Goal: Task Accomplishment & Management: Complete application form

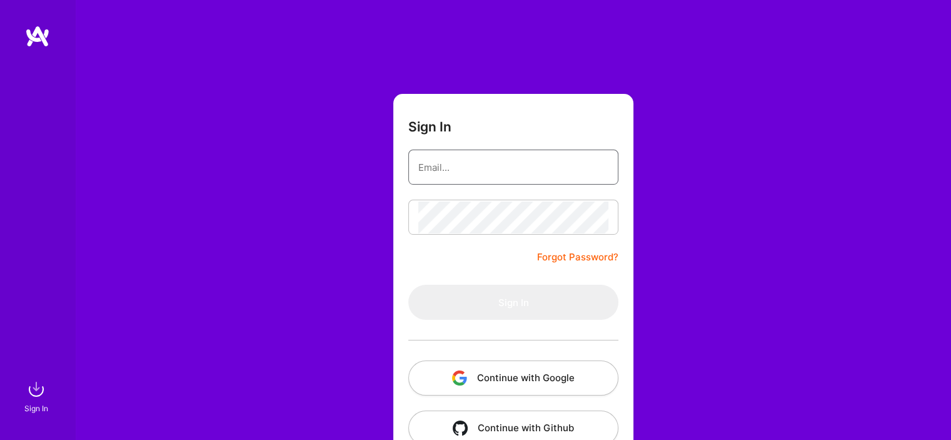
type input "[EMAIL_ADDRESS][DOMAIN_NAME]"
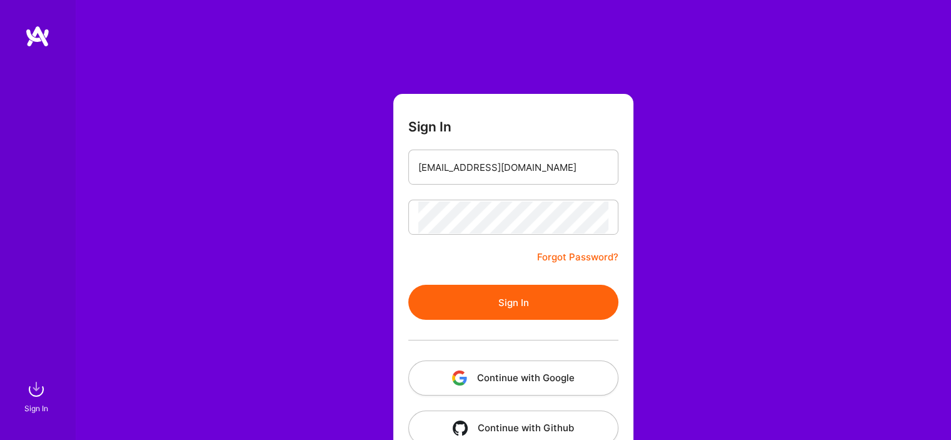
click at [436, 377] on button "Continue with Google" at bounding box center [513, 377] width 210 height 35
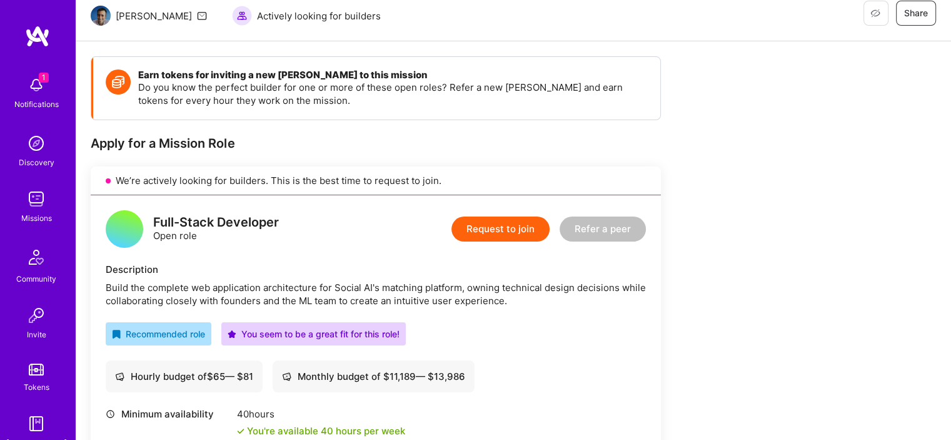
scroll to position [129, 0]
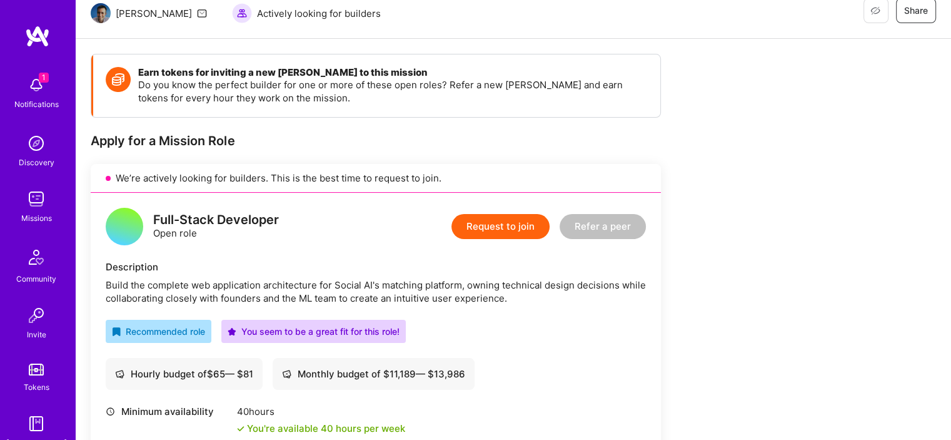
click at [480, 228] on button "Request to join" at bounding box center [500, 226] width 98 height 25
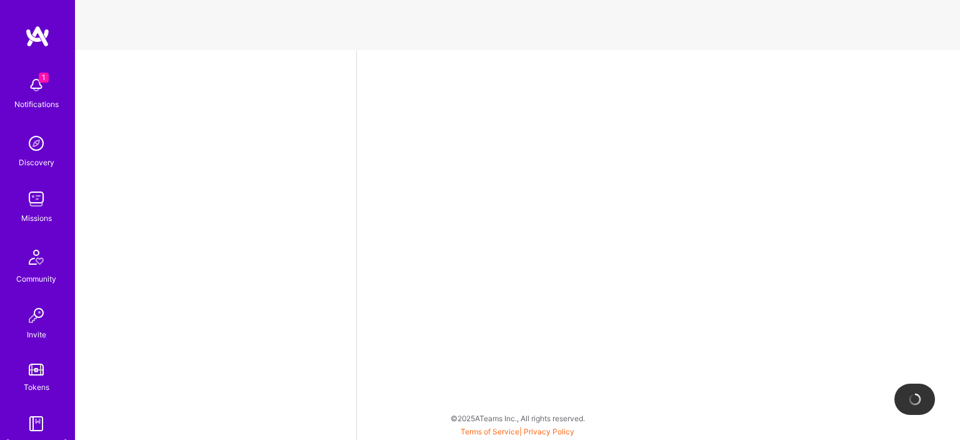
select select "AR"
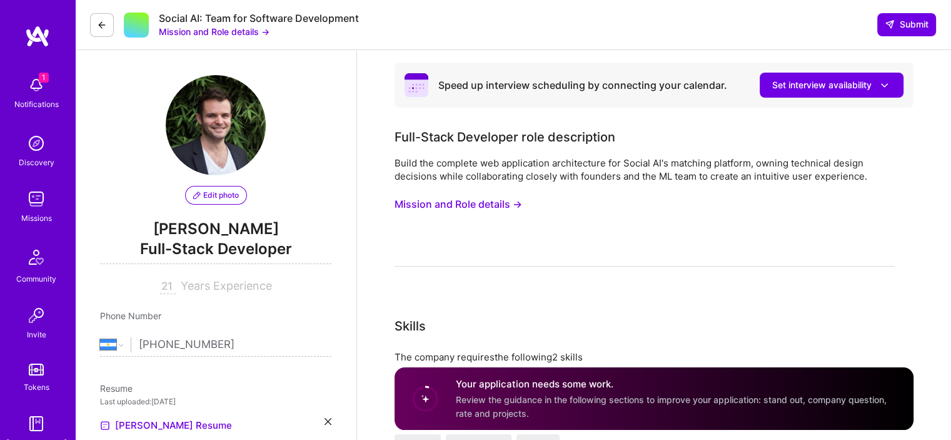
click at [493, 204] on button "Mission and Role details →" at bounding box center [458, 204] width 128 height 23
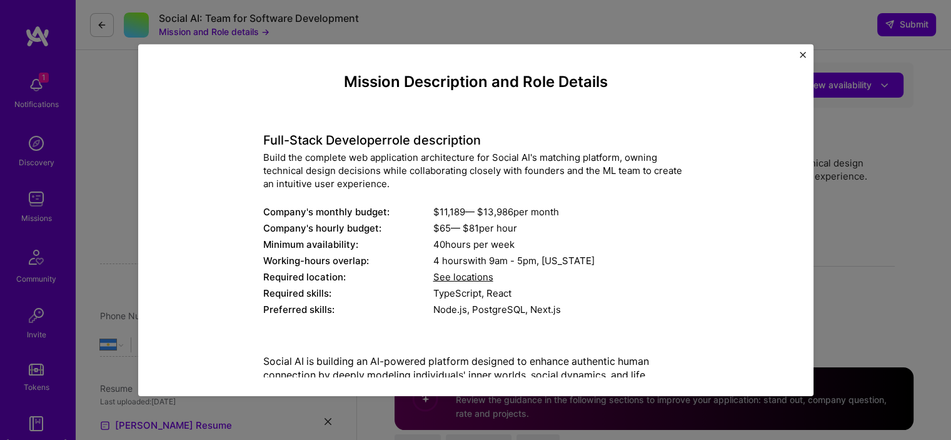
click at [802, 56] on img "Close" at bounding box center [803, 54] width 6 height 6
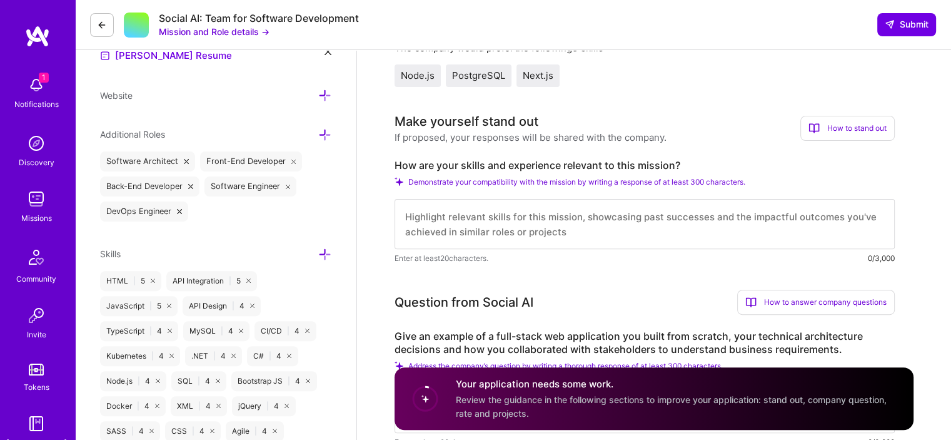
scroll to position [376, 0]
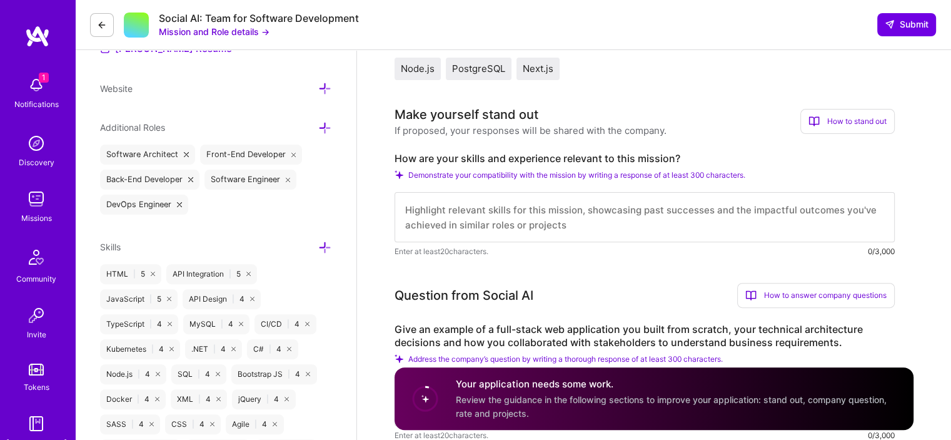
click at [733, 216] on textarea at bounding box center [644, 217] width 500 height 50
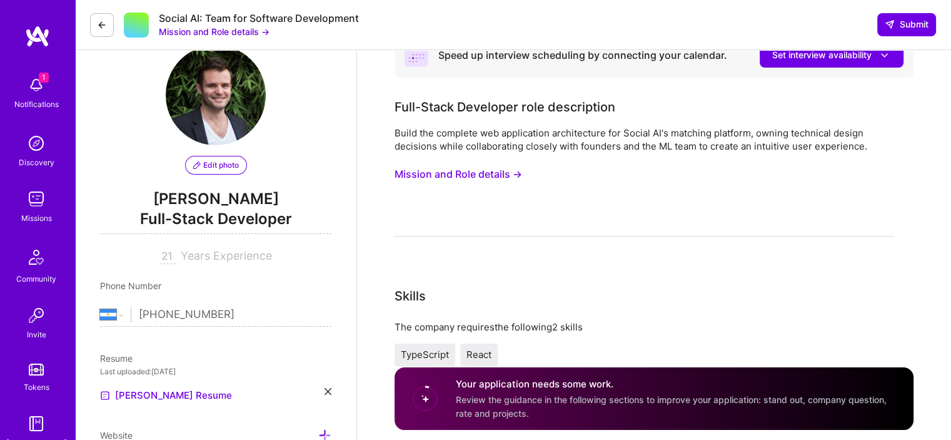
scroll to position [0, 0]
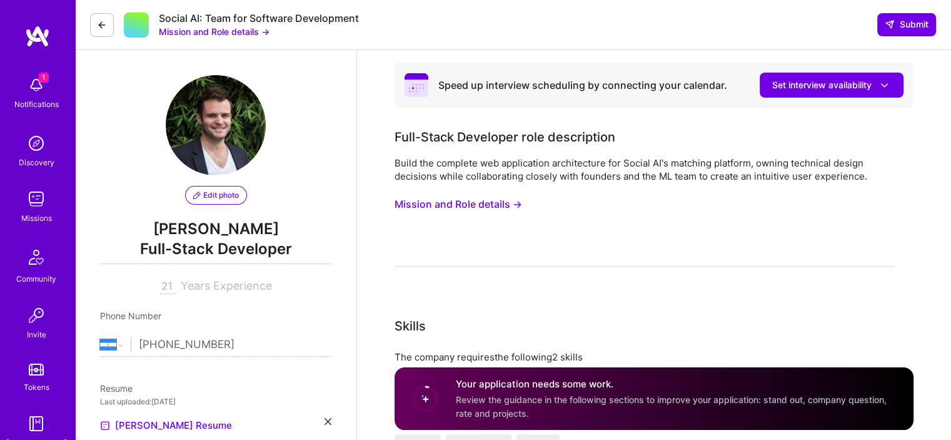
click at [460, 203] on button "Mission and Role details →" at bounding box center [458, 204] width 128 height 23
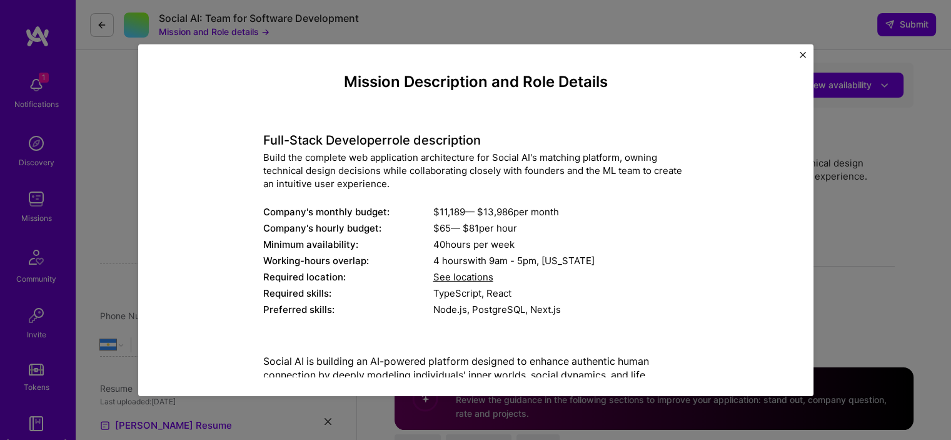
click at [265, 136] on h4 "Full-Stack Developer role description" at bounding box center [475, 140] width 425 height 15
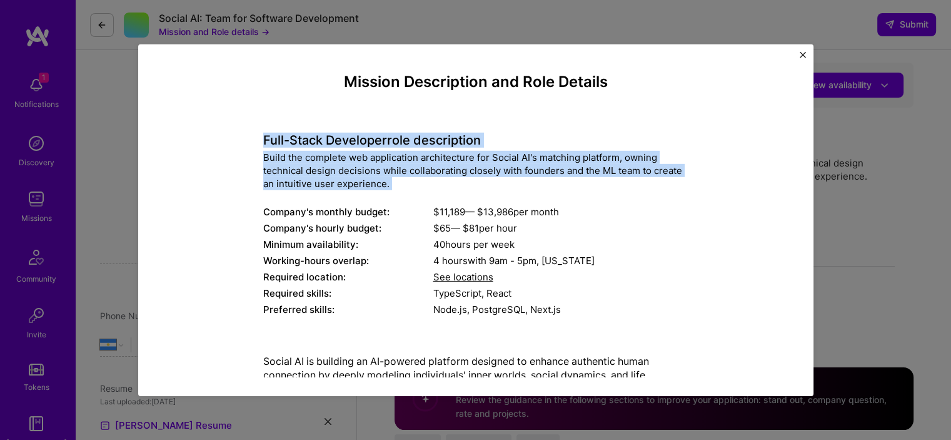
drag, startPoint x: 265, startPoint y: 136, endPoint x: 384, endPoint y: 178, distance: 126.0
click at [384, 178] on div "Full-Stack Developer role description Build the complete web application archit…" at bounding box center [475, 217] width 425 height 203
copy div "Full-Stack Developer role description Build the complete web application archit…"
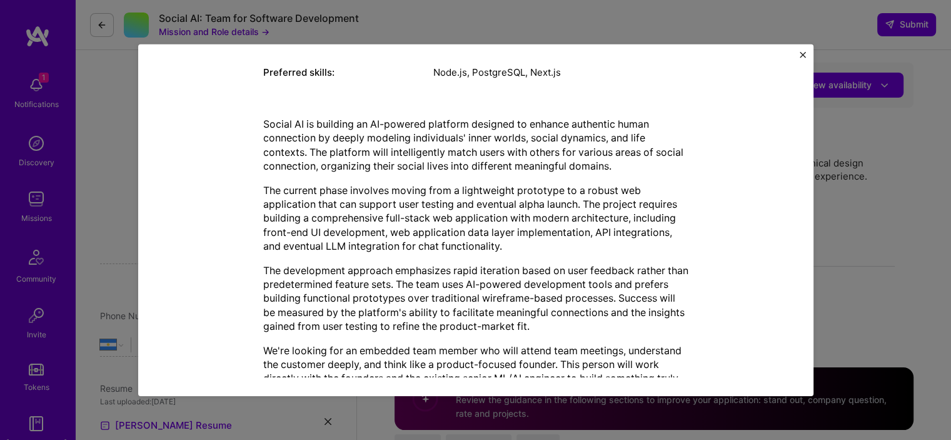
scroll to position [239, 0]
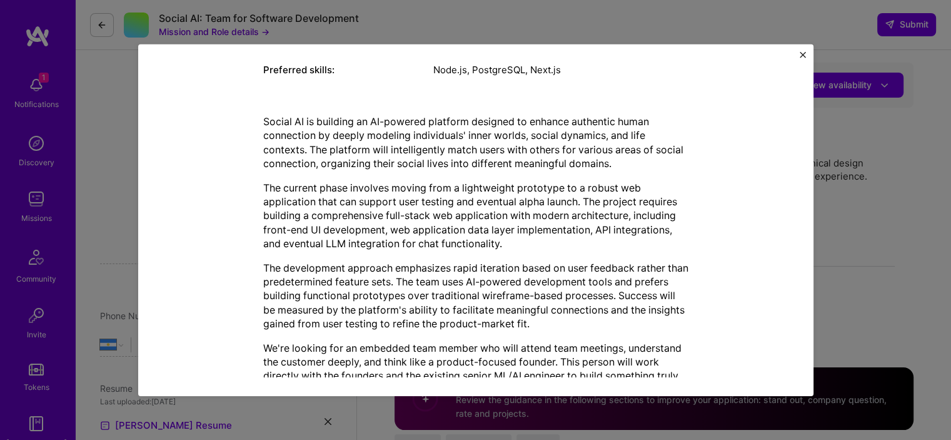
click at [267, 121] on p "Social AI is building an AI-powered platform designed to enhance authentic huma…" at bounding box center [475, 142] width 425 height 56
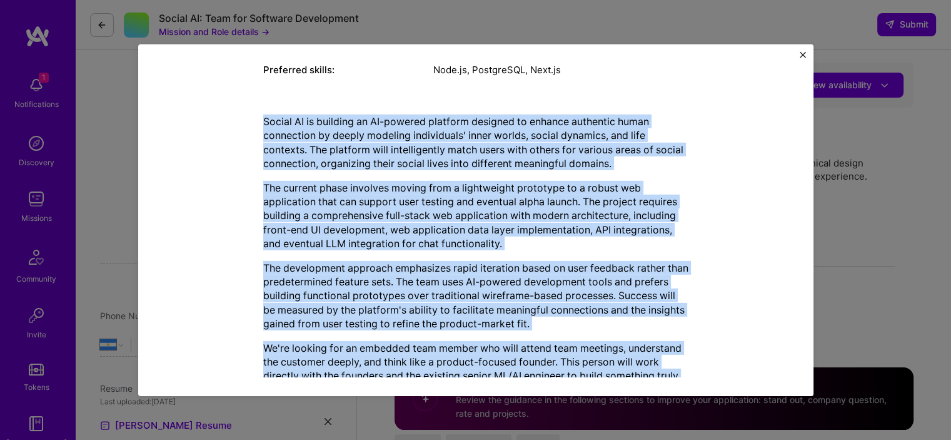
scroll to position [279, 0]
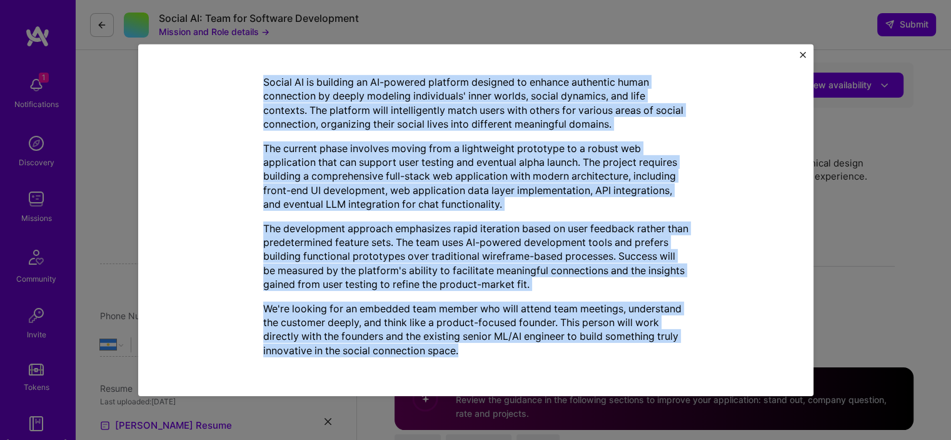
drag, startPoint x: 267, startPoint y: 121, endPoint x: 520, endPoint y: 349, distance: 340.9
click at [520, 349] on div "Social AI is building an AI-powered platform designed to enhance authentic huma…" at bounding box center [475, 216] width 425 height 282
copy div "Social AI is building an AI-powered platform designed to enhance authentic huma…"
click at [800, 54] on img "Close" at bounding box center [803, 54] width 6 height 6
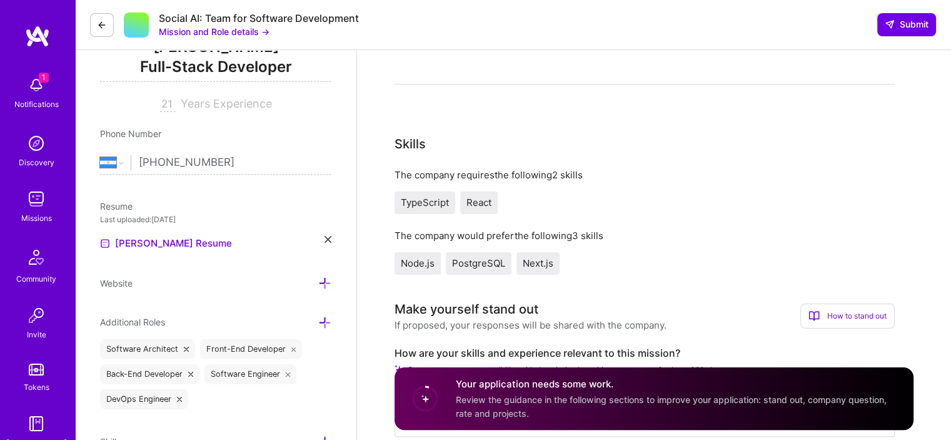
scroll to position [183, 0]
click at [476, 266] on span "PostgreSQL" at bounding box center [478, 262] width 53 height 12
copy span "PostgreSQL"
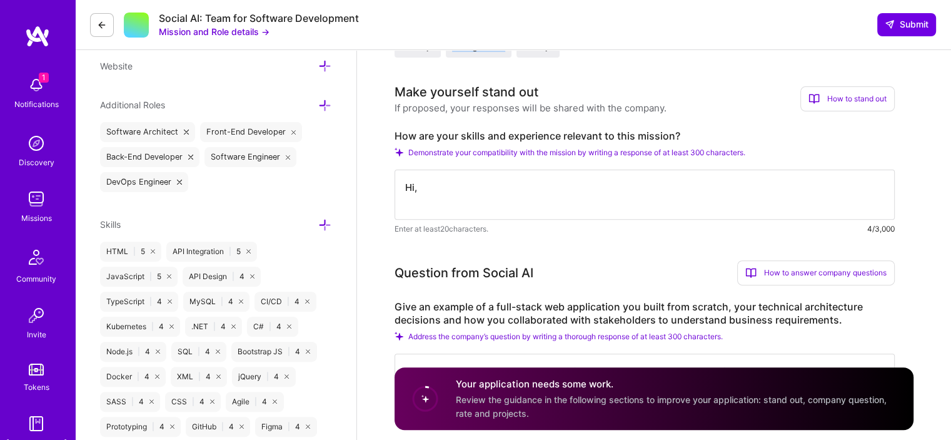
scroll to position [400, 0]
click at [573, 184] on textarea "Hi," at bounding box center [644, 193] width 500 height 50
paste textarea "I am very interested in the Full-Stack Developer role. With 7+ years of experie…"
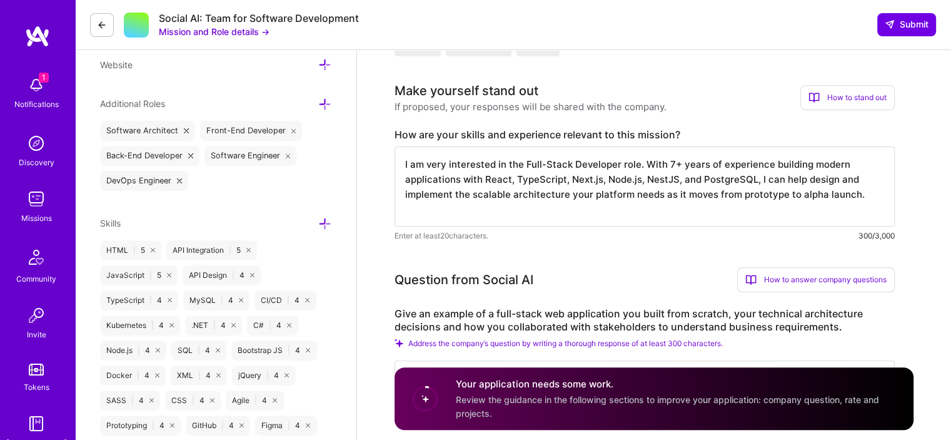
paste textarea "I would love the opportunity to contribute to your vision and help shape the fu…"
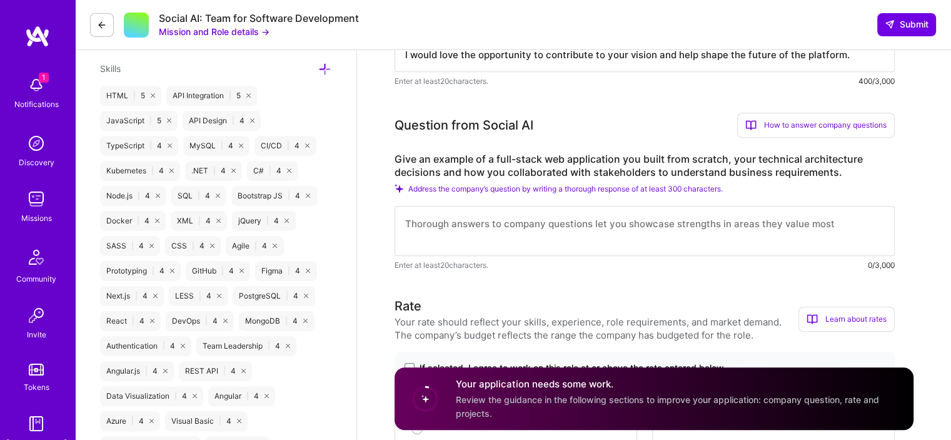
scroll to position [557, 0]
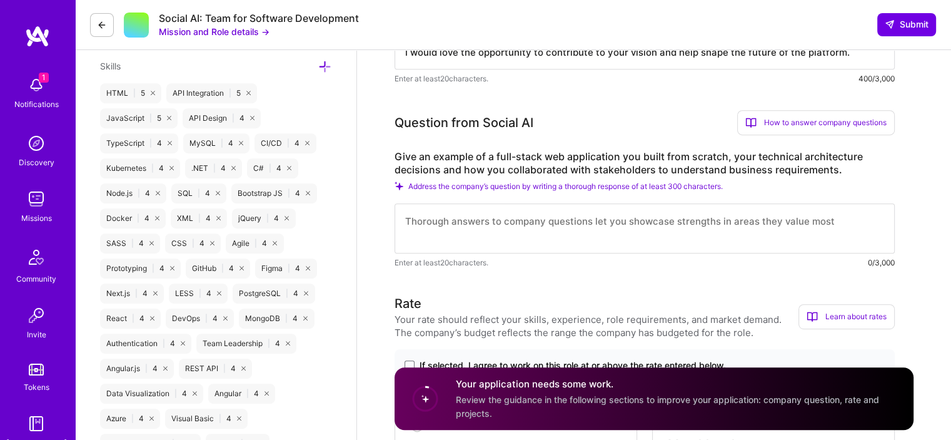
type textarea "I am very interested in the Full-Stack Developer role. With 7+ years of experie…"
click at [405, 154] on label "Give an example of a full-stack web application you built from scratch, your te…" at bounding box center [644, 163] width 500 height 26
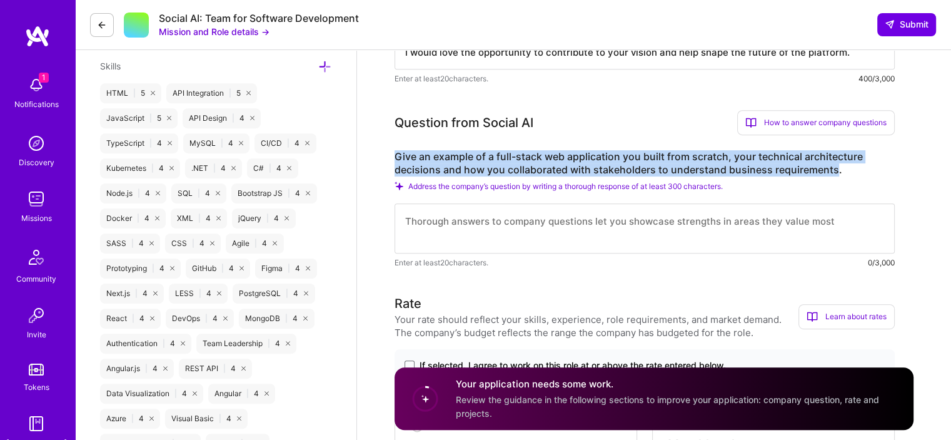
drag, startPoint x: 405, startPoint y: 154, endPoint x: 829, endPoint y: 172, distance: 424.2
click at [829, 172] on label "Give an example of a full-stack web application you built from scratch, your te…" at bounding box center [644, 163] width 500 height 26
copy label "Give an example of a full-stack web application you built from scratch, your te…"
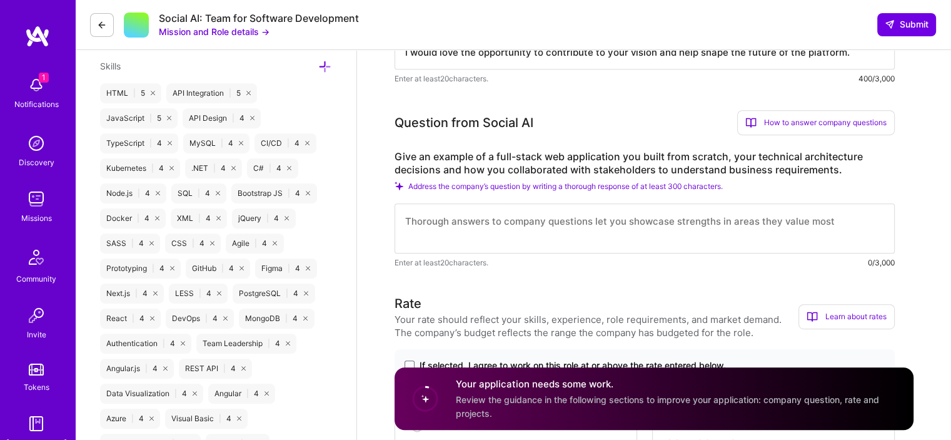
click at [528, 239] on textarea at bounding box center [644, 228] width 500 height 50
paste textarea "At [GEOGRAPHIC_DATA], a startup where I joined from the very beginning, I helpe…"
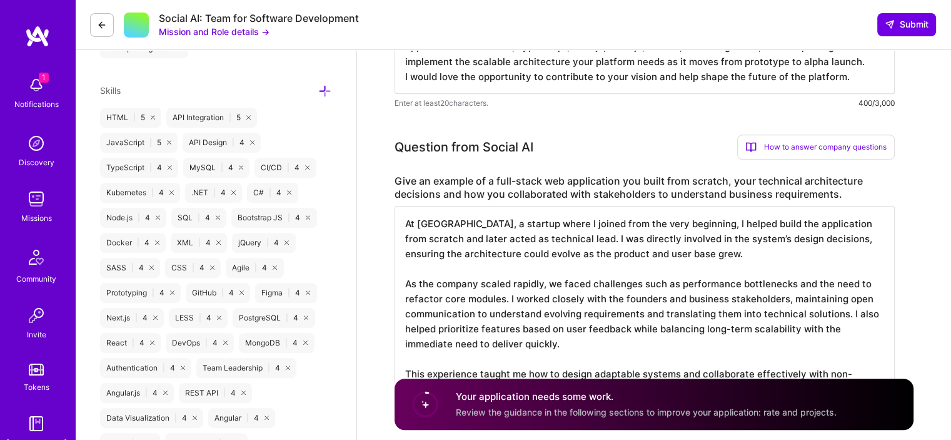
scroll to position [530, 0]
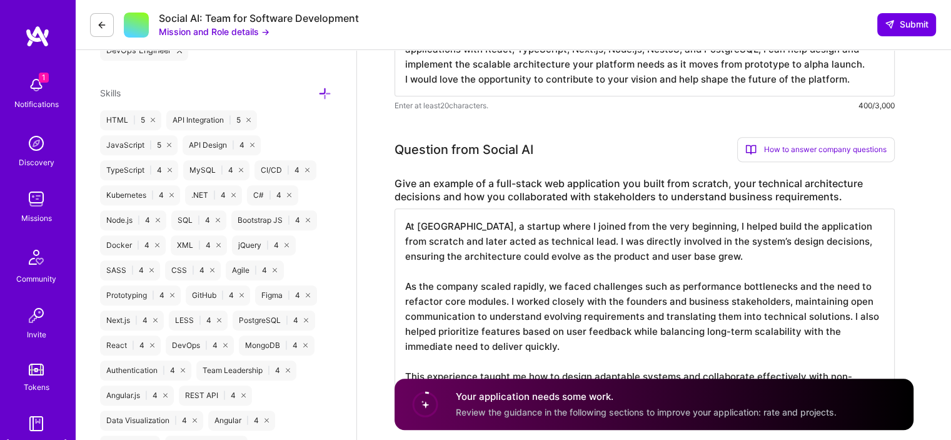
click at [558, 271] on textarea "At [GEOGRAPHIC_DATA], a startup where I joined from the very beginning, I helpe…" at bounding box center [644, 308] width 500 height 200
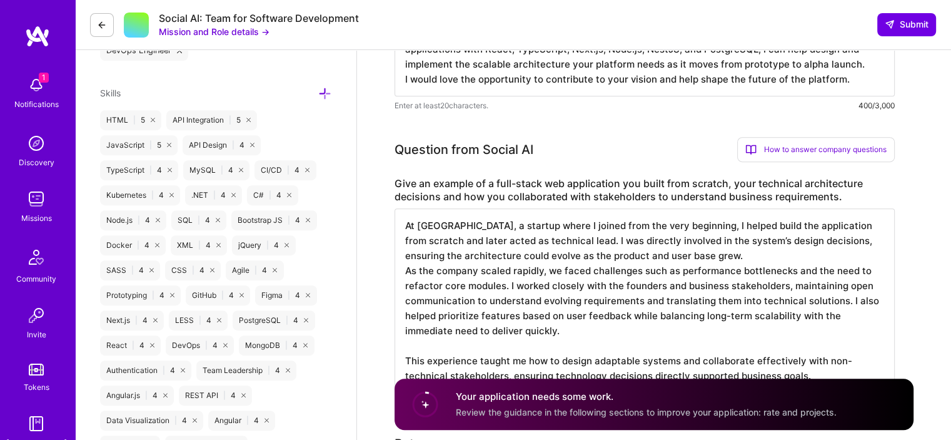
scroll to position [0, 0]
drag, startPoint x: 845, startPoint y: 302, endPoint x: 558, endPoint y: 332, distance: 289.1
click at [558, 332] on textarea "At [GEOGRAPHIC_DATA], a startup where I joined from the very beginning, I helpe…" at bounding box center [644, 300] width 500 height 185
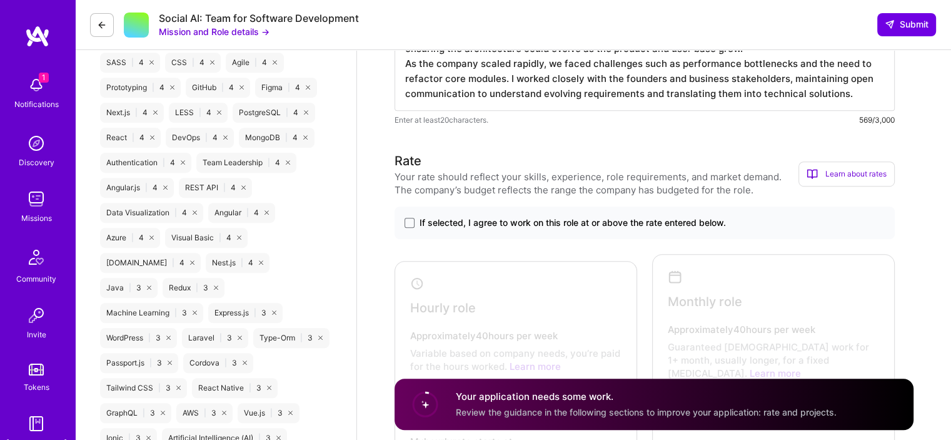
scroll to position [740, 0]
type textarea "At [GEOGRAPHIC_DATA], a startup where I joined from the very beginning, I helpe…"
click at [585, 217] on span "If selected, I agree to work on this role at or above the rate entered below." at bounding box center [572, 220] width 306 height 13
click at [0, 0] on input "If selected, I agree to work on this role at or above the rate entered below." at bounding box center [0, 0] width 0 height 0
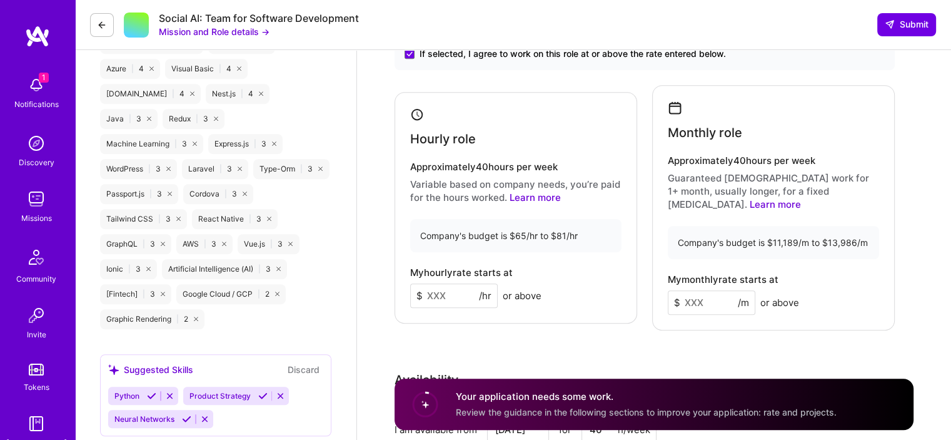
scroll to position [910, 0]
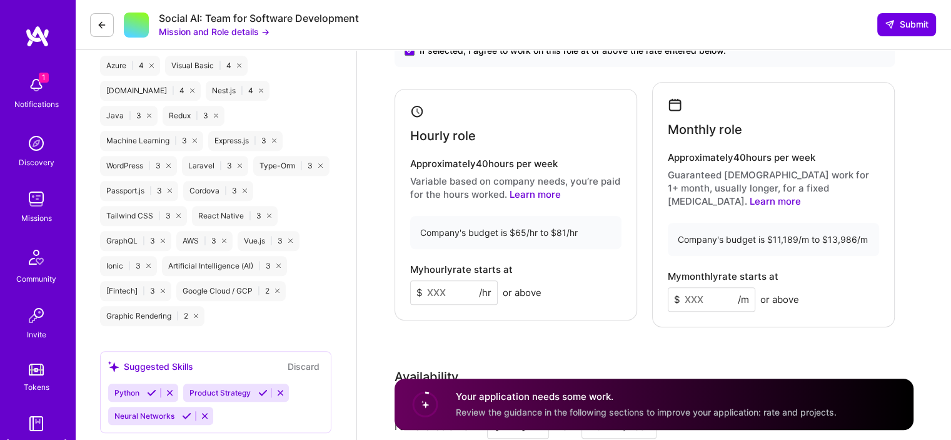
click at [448, 282] on input at bounding box center [454, 292] width 88 height 24
type input "70"
click at [700, 289] on input at bounding box center [712, 299] width 88 height 24
click at [694, 287] on input "12000" at bounding box center [712, 299] width 88 height 24
type input "11500"
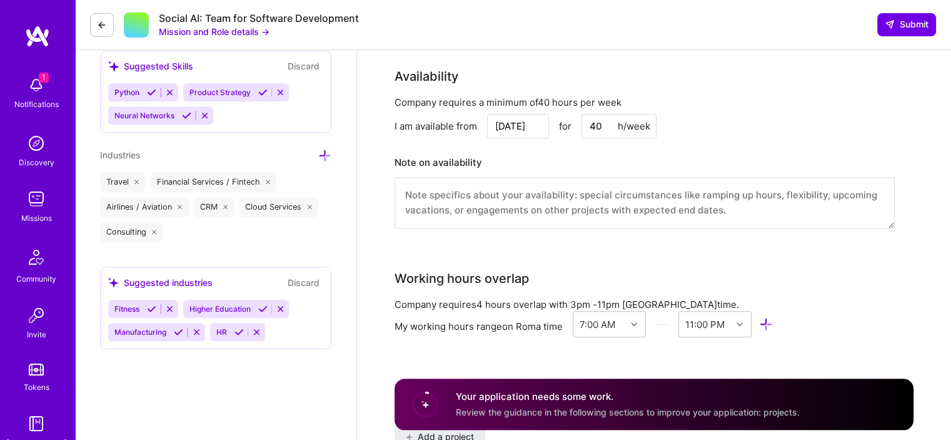
scroll to position [1212, 0]
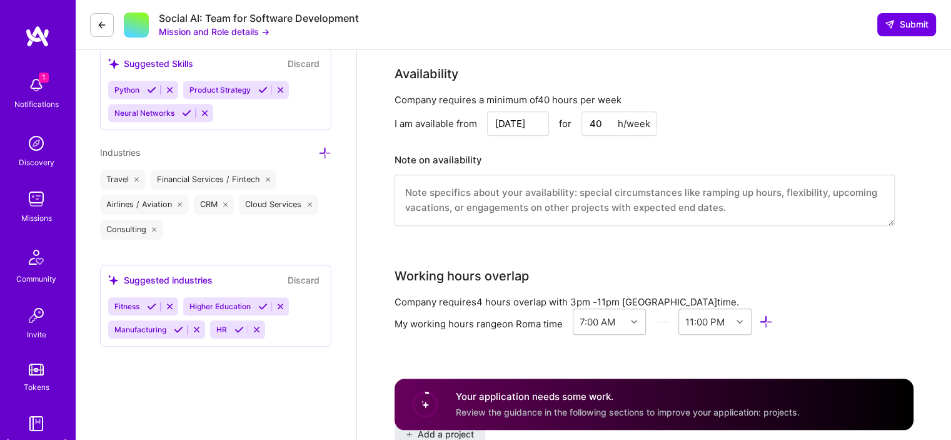
click at [516, 116] on input "[DATE]" at bounding box center [518, 123] width 62 height 24
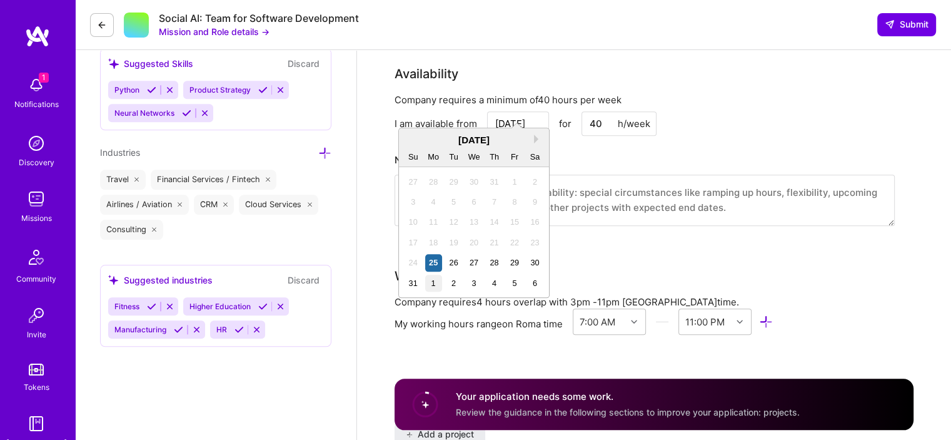
click at [433, 287] on div "1" at bounding box center [433, 282] width 17 height 17
type input "[DATE]"
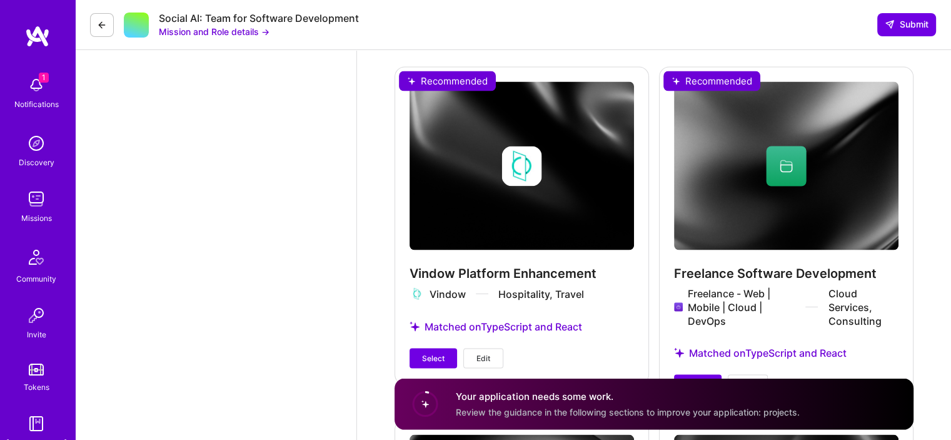
scroll to position [2281, 0]
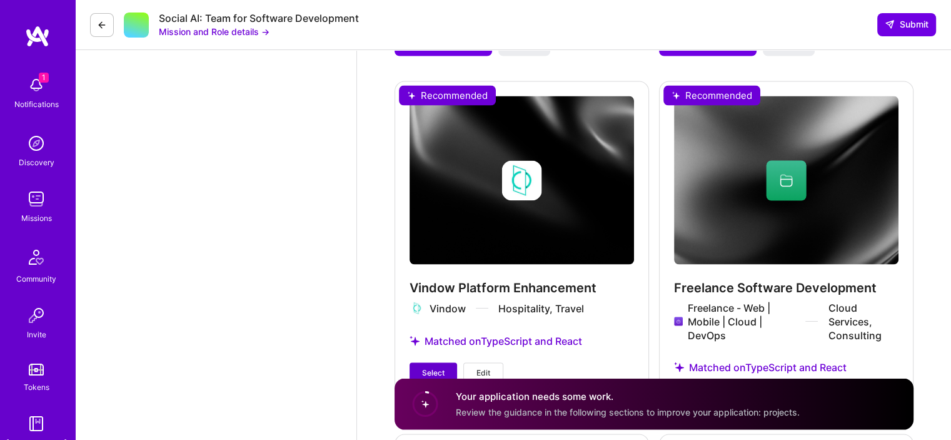
click at [436, 366] on span "Select" at bounding box center [433, 371] width 23 height 11
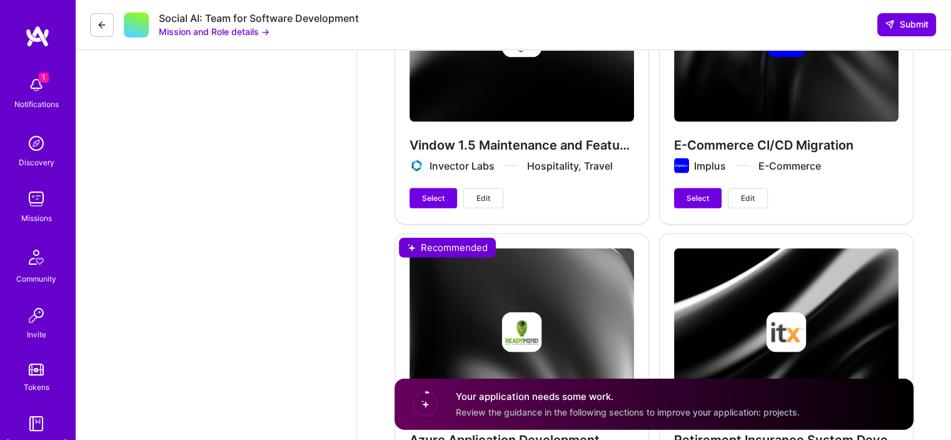
scroll to position [2776, 0]
click at [699, 193] on span "Select" at bounding box center [697, 198] width 23 height 11
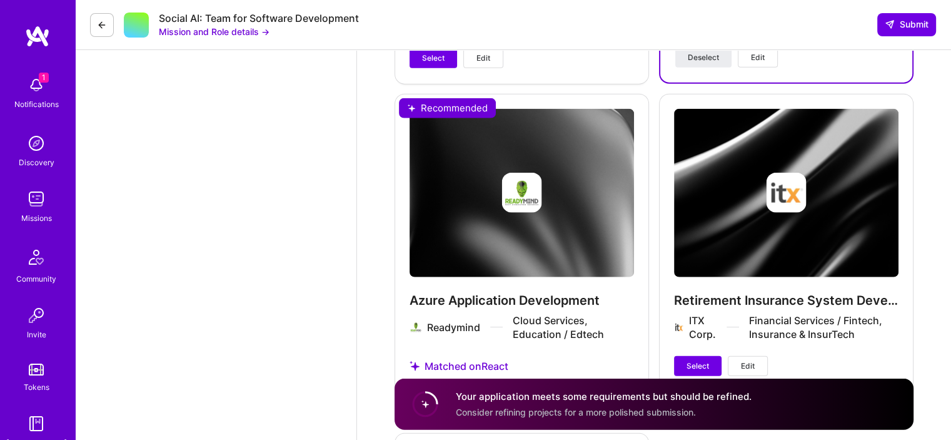
scroll to position [2918, 0]
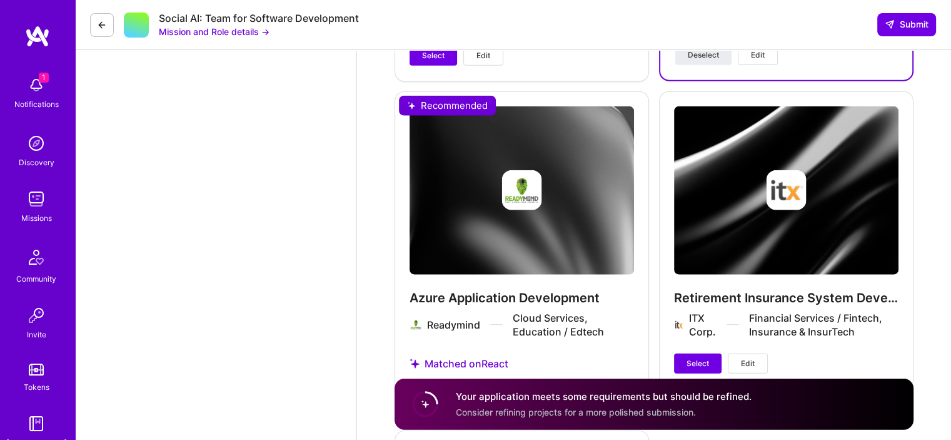
click at [438, 385] on button "Select" at bounding box center [433, 395] width 48 height 20
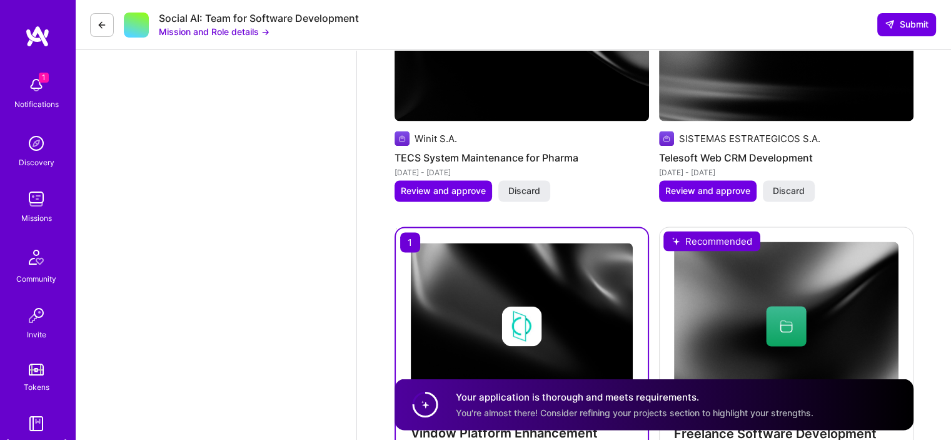
scroll to position [2120, 0]
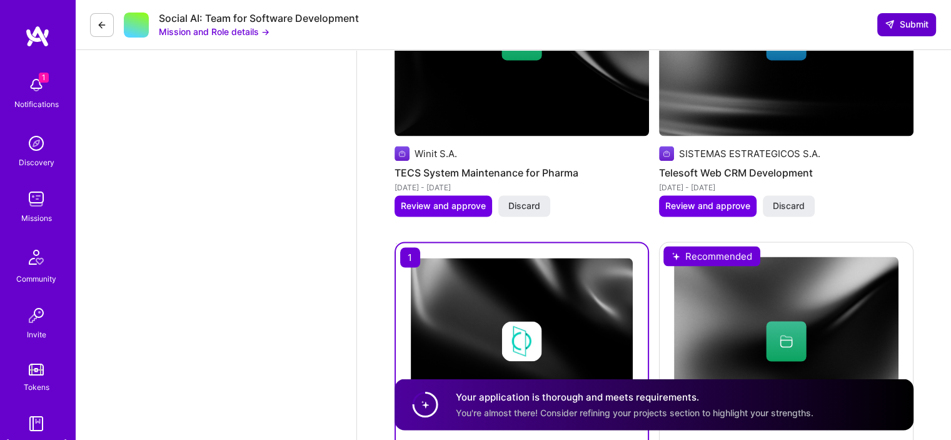
click at [895, 22] on span "Submit" at bounding box center [907, 24] width 44 height 13
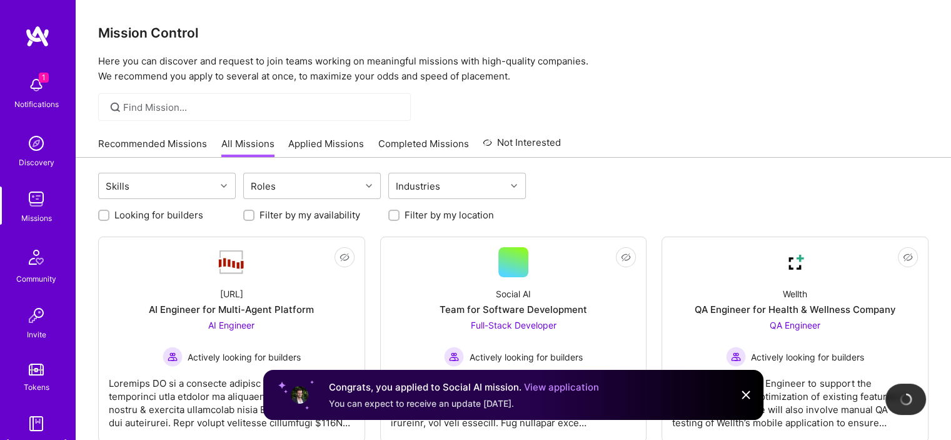
click at [745, 394] on img at bounding box center [745, 394] width 15 height 15
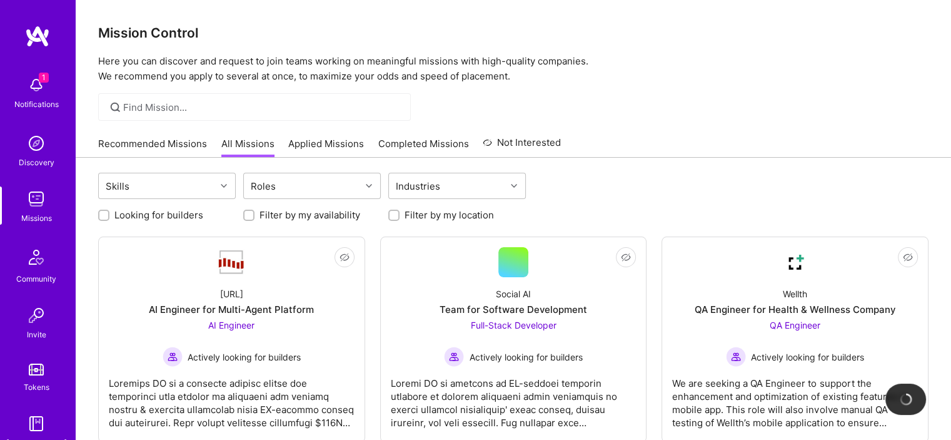
click at [608, 190] on div "Skills Roles Industries" at bounding box center [513, 187] width 830 height 29
click at [29, 199] on img at bounding box center [36, 198] width 25 height 25
